Goal: Task Accomplishment & Management: Use online tool/utility

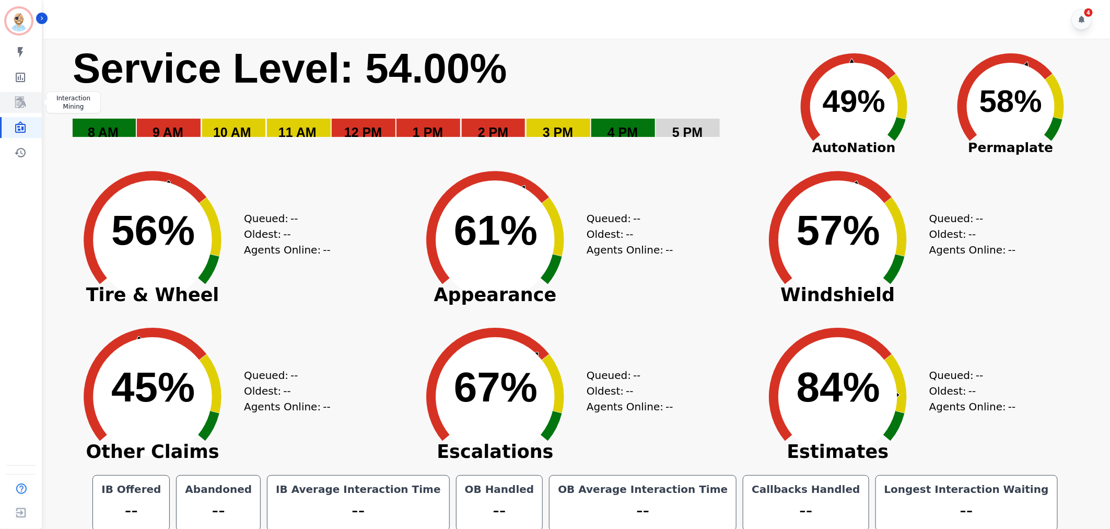
click at [21, 110] on link "Sidebar" at bounding box center [22, 102] width 40 height 21
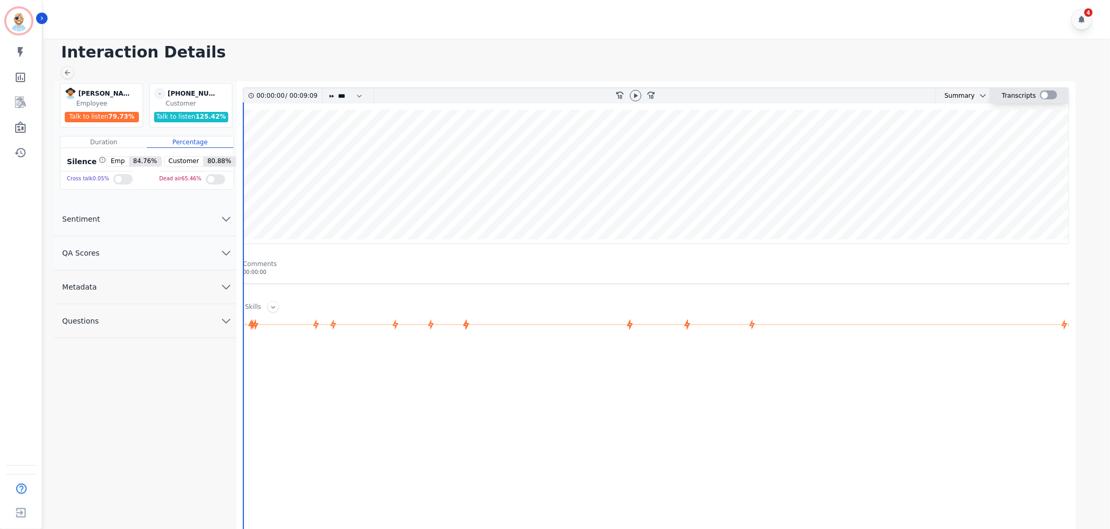
click at [1049, 95] on div at bounding box center [1048, 94] width 17 height 9
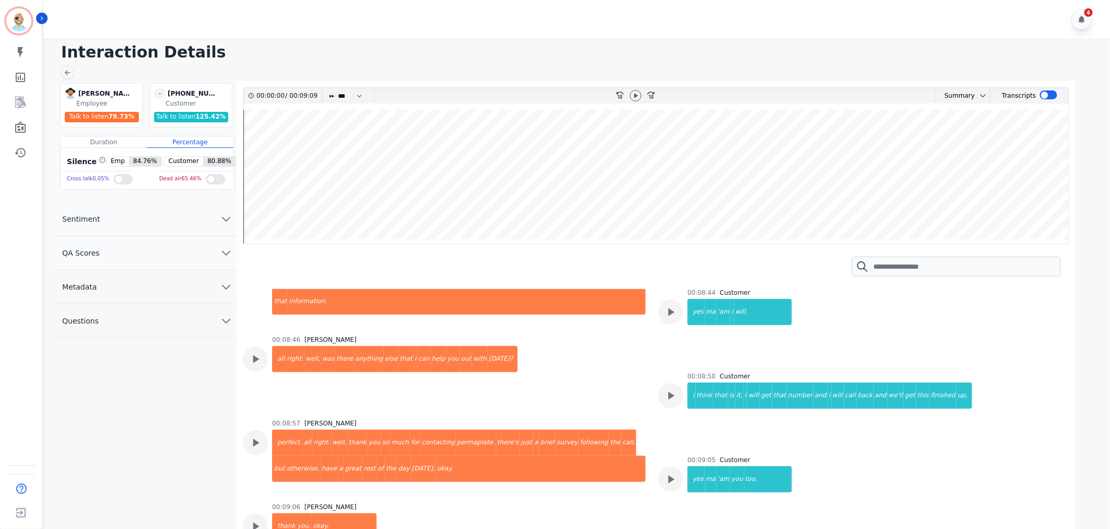
scroll to position [3313, 0]
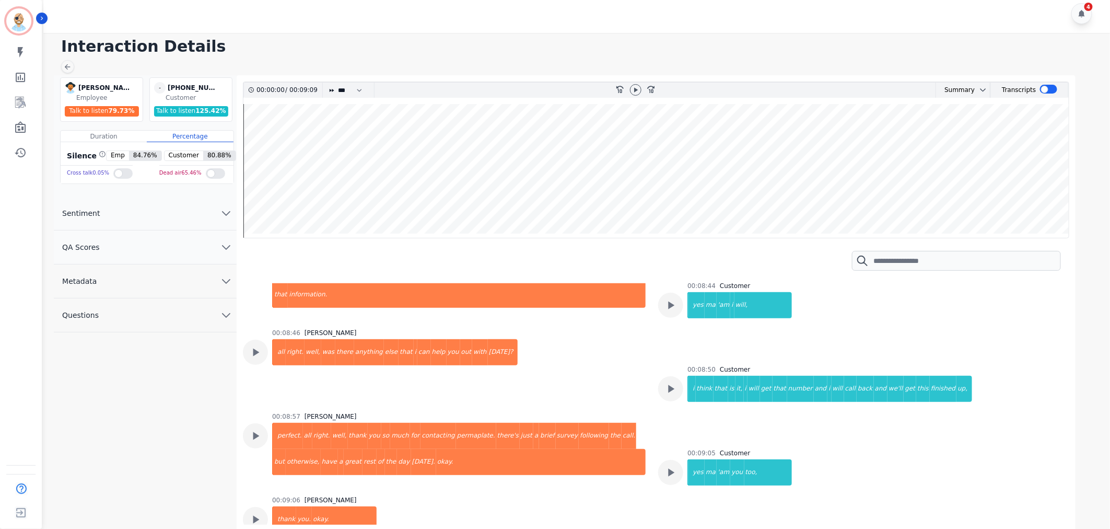
scroll to position [7, 0]
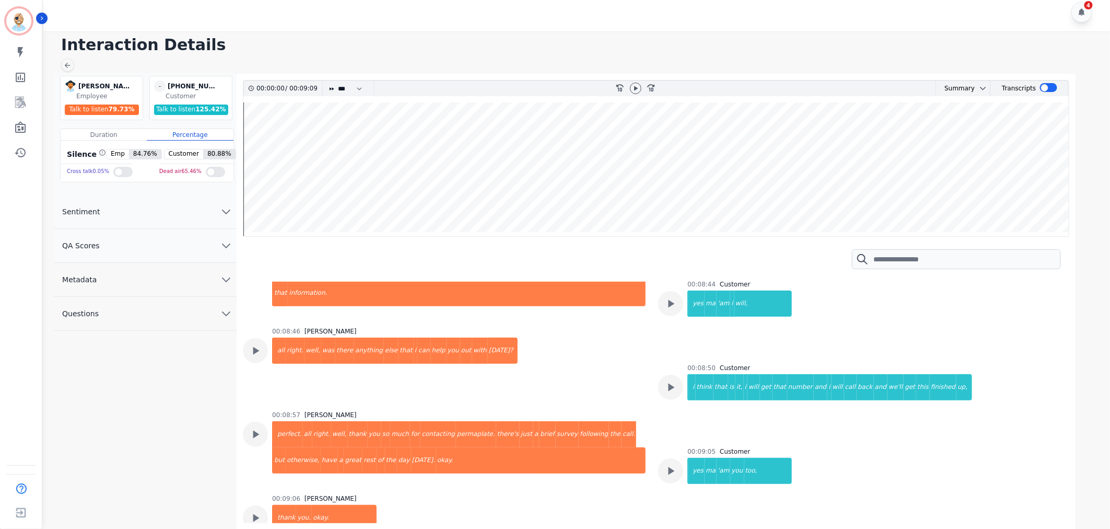
drag, startPoint x: 494, startPoint y: 20, endPoint x: 452, endPoint y: 4, distance: 45.3
click at [494, 20] on div "4" at bounding box center [578, 12] width 1070 height 39
